Goal: Information Seeking & Learning: Learn about a topic

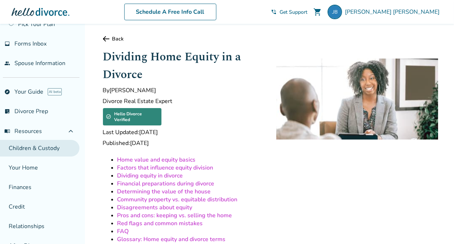
click at [33, 148] on link "Children & Custody" at bounding box center [39, 148] width 79 height 17
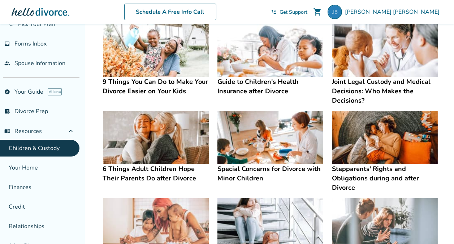
scroll to position [144, 0]
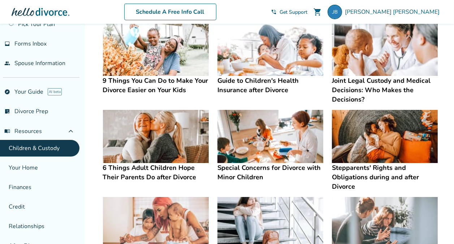
click at [143, 79] on h4 "9 Things You Can Do to Make Your Divorce Easier on Your Kids" at bounding box center [156, 85] width 106 height 19
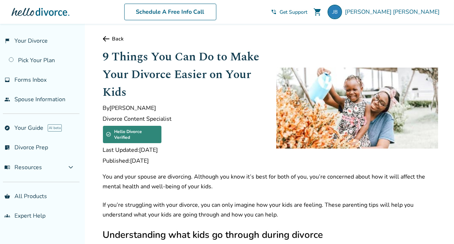
click at [47, 14] on div at bounding box center [41, 12] width 58 height 14
click at [31, 58] on link "Pick Your Plan" at bounding box center [39, 60] width 79 height 17
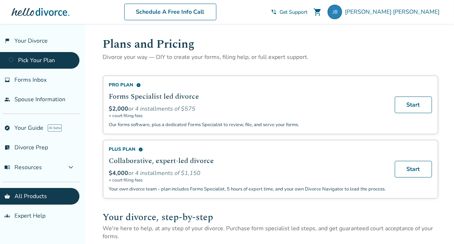
click at [34, 57] on link "Pick Your Plan" at bounding box center [39, 60] width 79 height 17
click at [32, 60] on link "Pick Your Plan" at bounding box center [39, 60] width 79 height 17
click at [34, 61] on link "Pick Your Plan" at bounding box center [39, 60] width 79 height 17
click at [46, 63] on link "Pick Your Plan" at bounding box center [39, 60] width 79 height 17
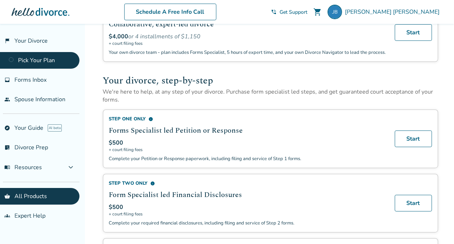
scroll to position [180, 0]
